Goal: Information Seeking & Learning: Compare options

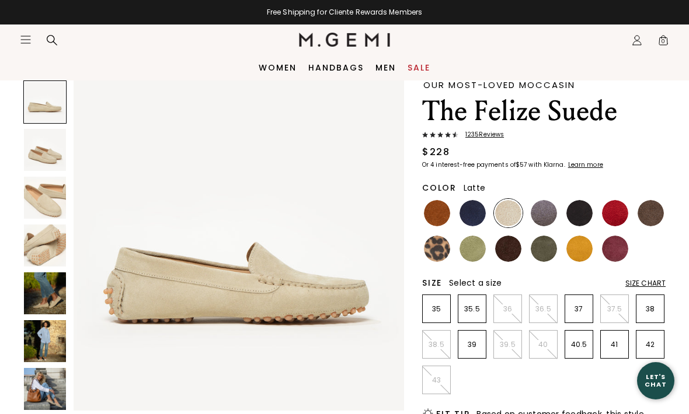
scroll to position [41, 0]
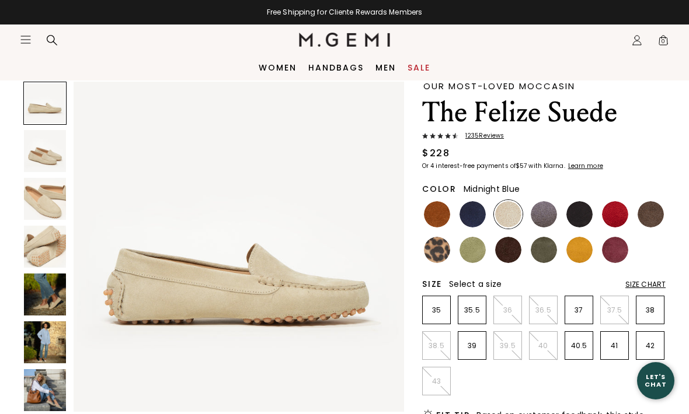
click at [483, 215] on img at bounding box center [472, 214] width 26 height 26
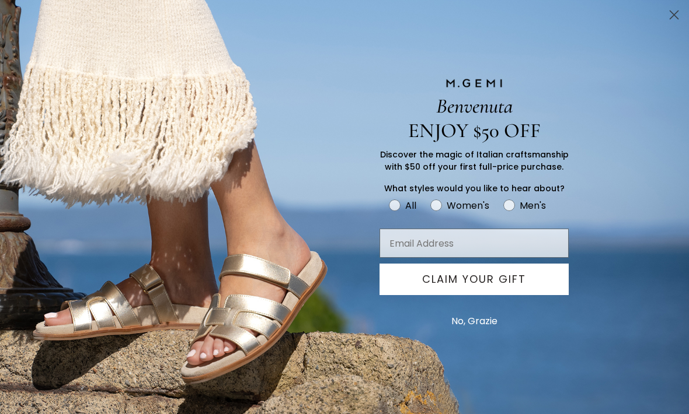
click at [668, 24] on icon "Close dialog" at bounding box center [673, 15] width 20 height 20
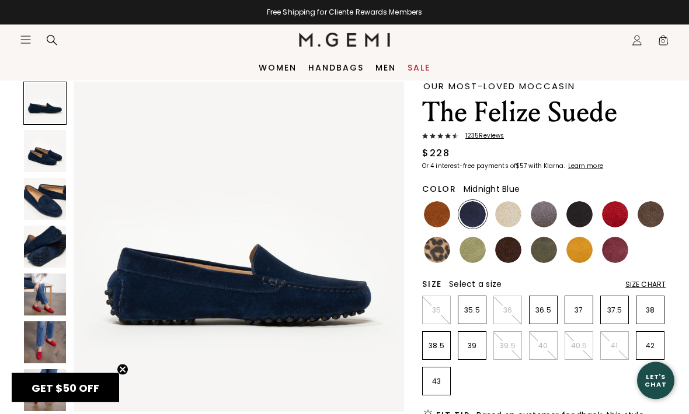
scroll to position [41, 0]
click at [583, 212] on img at bounding box center [579, 214] width 26 height 26
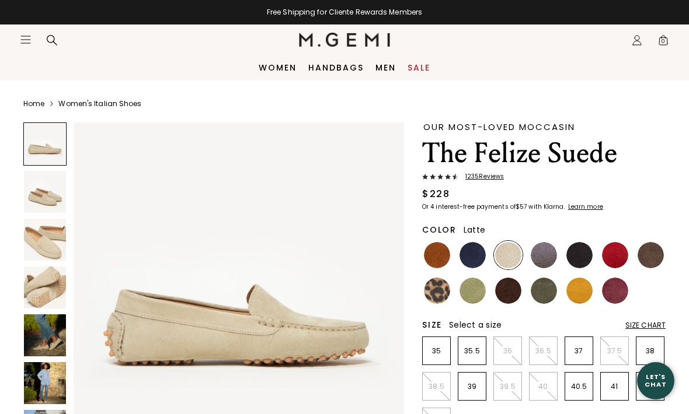
click at [479, 252] on img at bounding box center [472, 255] width 26 height 26
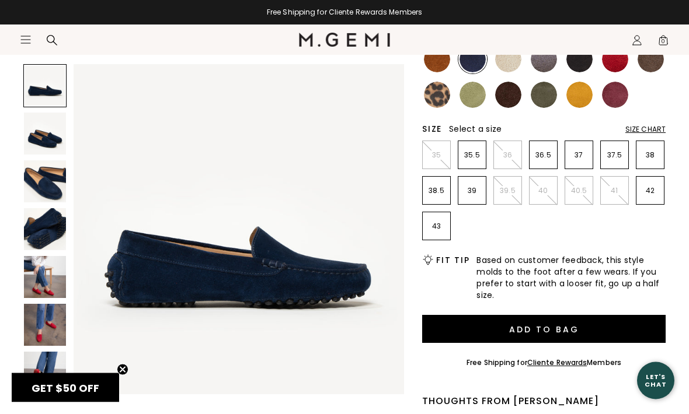
scroll to position [196, 0]
click at [47, 282] on img at bounding box center [45, 277] width 42 height 42
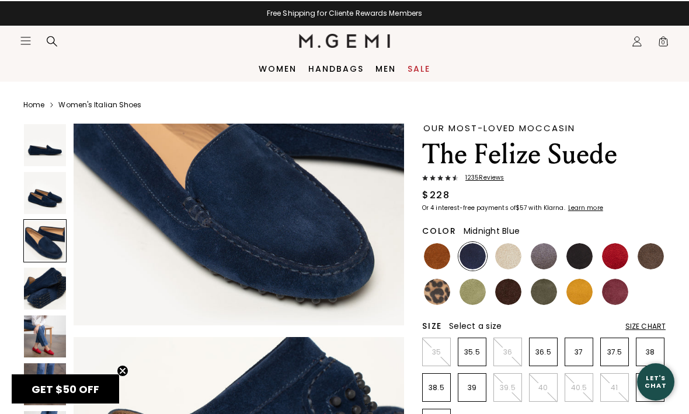
scroll to position [808, 0]
